Goal: Task Accomplishment & Management: Manage account settings

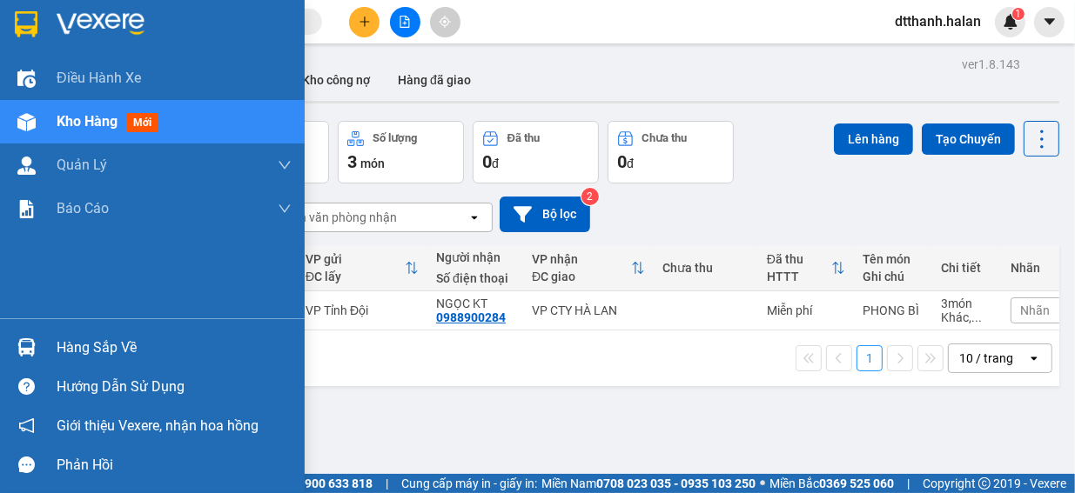
click at [42, 344] on div "Hàng sắp về" at bounding box center [152, 347] width 305 height 39
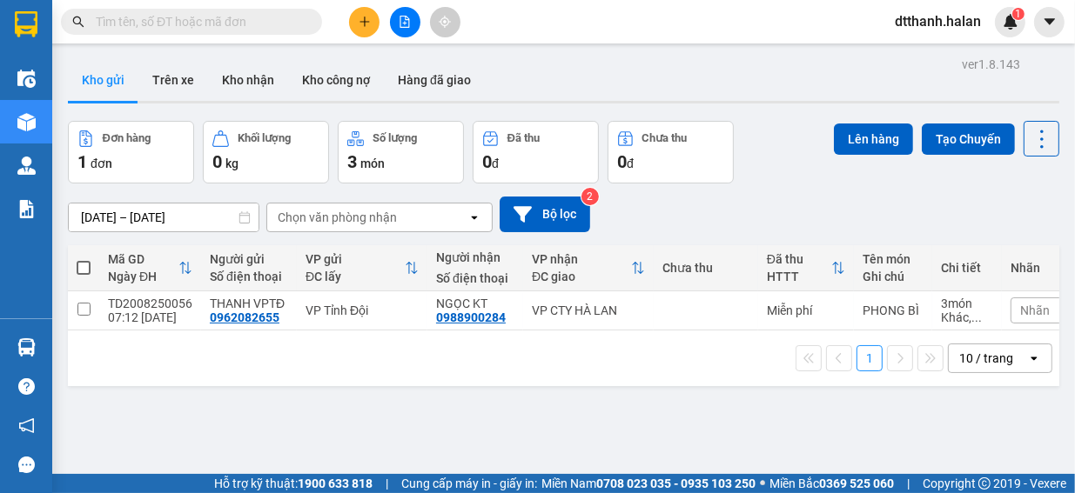
click at [993, 209] on section "Kết quả tìm kiếm ( 0 ) Bộ lọc No Data dtthanh.halan 1 Điều hành xe Kho hàng mới…" at bounding box center [537, 246] width 1075 height 493
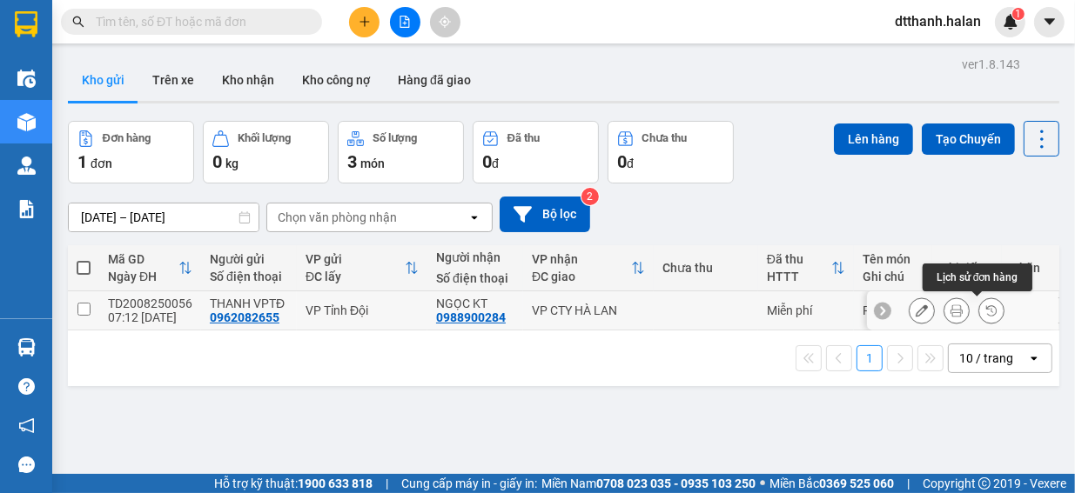
click at [986, 310] on icon at bounding box center [991, 310] width 10 height 10
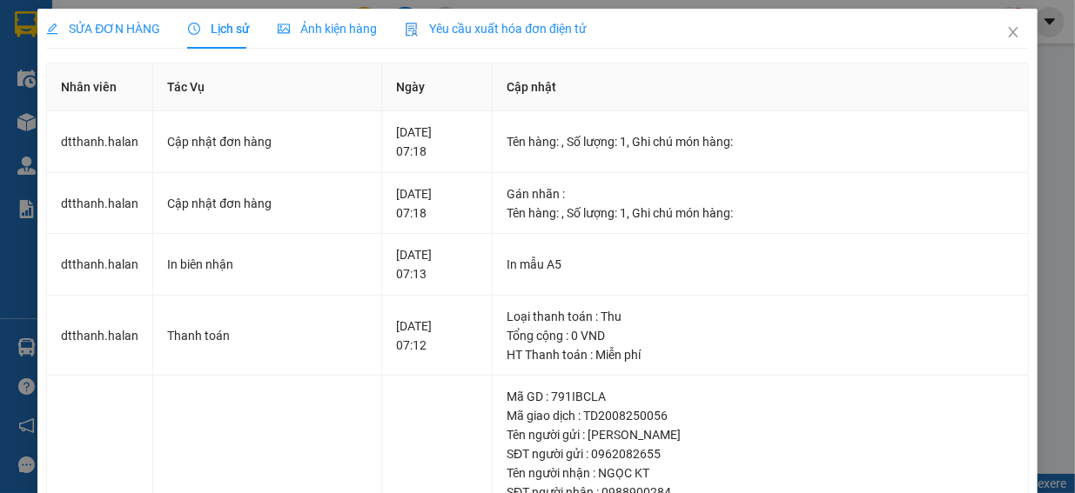
click at [127, 32] on span "SỬA ĐƠN HÀNG" at bounding box center [103, 29] width 114 height 14
click at [106, 35] on span "SỬA ĐƠN HÀNG" at bounding box center [103, 29] width 114 height 14
click at [1006, 30] on icon "close" at bounding box center [1013, 32] width 14 height 14
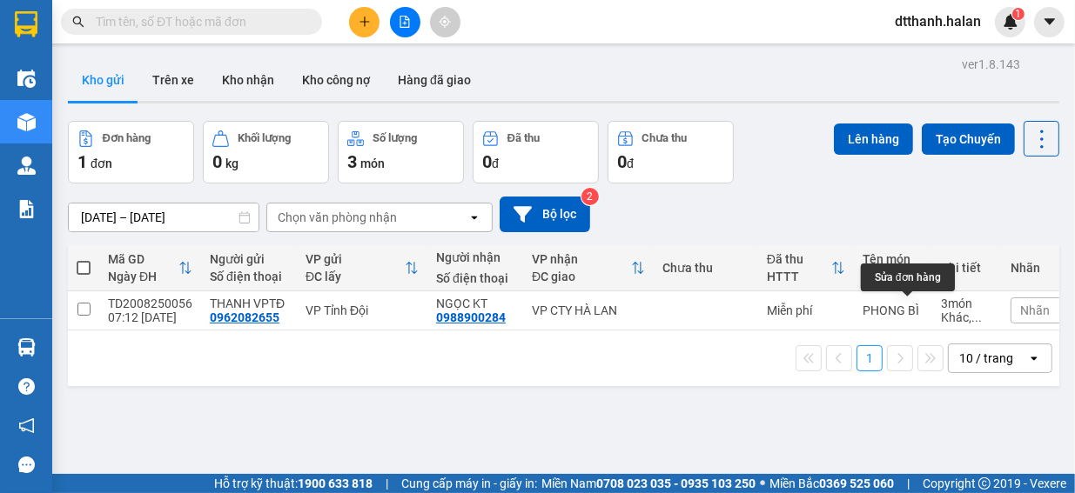
click at [898, 284] on div "Sửa đơn hàng" at bounding box center [908, 278] width 94 height 28
click at [898, 283] on div "Sửa đơn hàng" at bounding box center [908, 278] width 94 height 28
click at [915, 313] on icon at bounding box center [921, 311] width 12 height 12
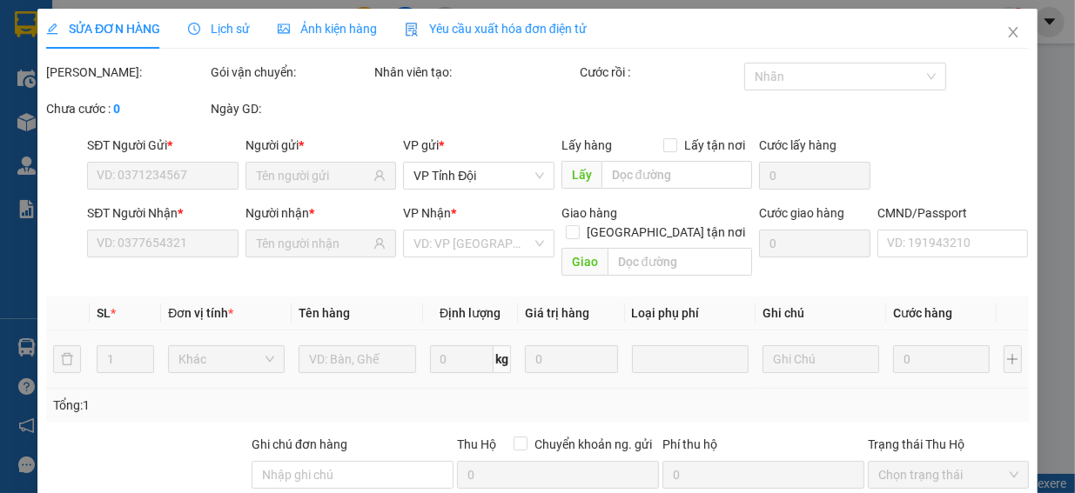
type input "0962082655"
type input "0988900284"
